Goal: Task Accomplishment & Management: Use online tool/utility

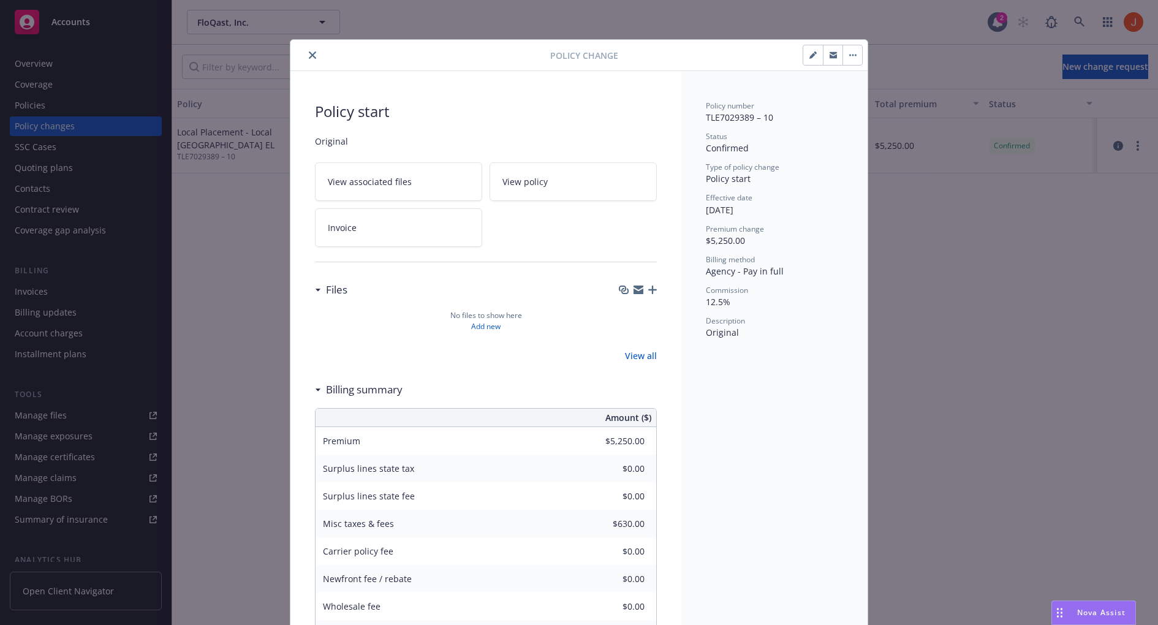
scroll to position [36, 0]
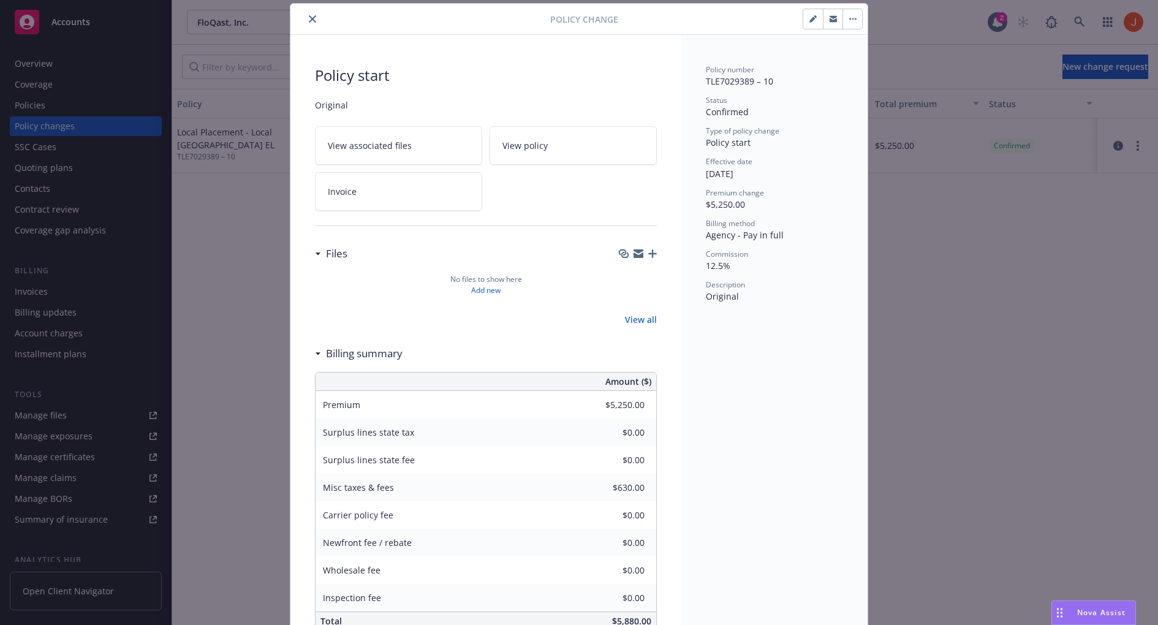
click at [342, 124] on div at bounding box center [486, 119] width 342 height 15
